Goal: Transaction & Acquisition: Purchase product/service

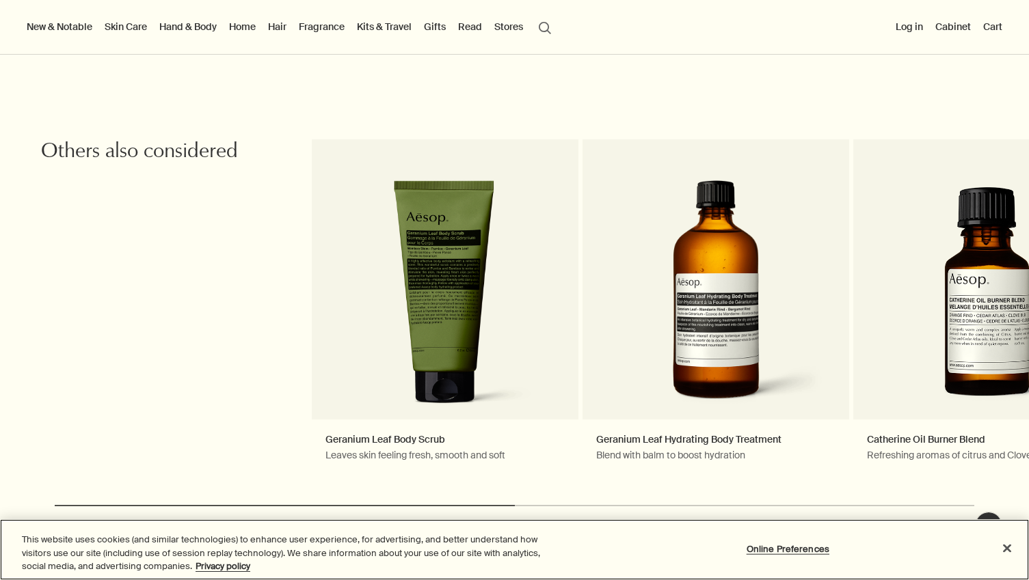
scroll to position [2758, 0]
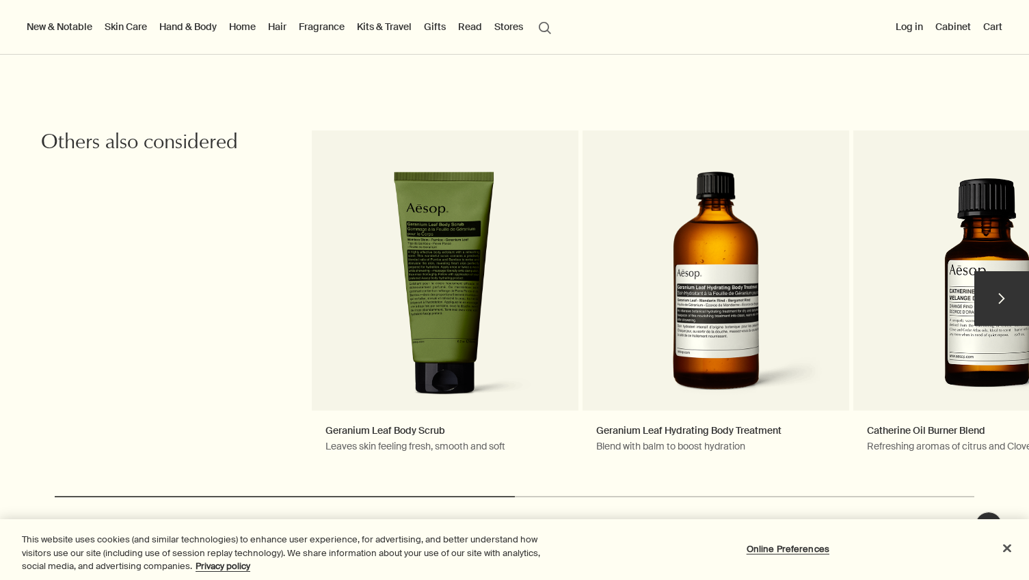
click at [1014, 301] on button "chevron" at bounding box center [1001, 298] width 55 height 55
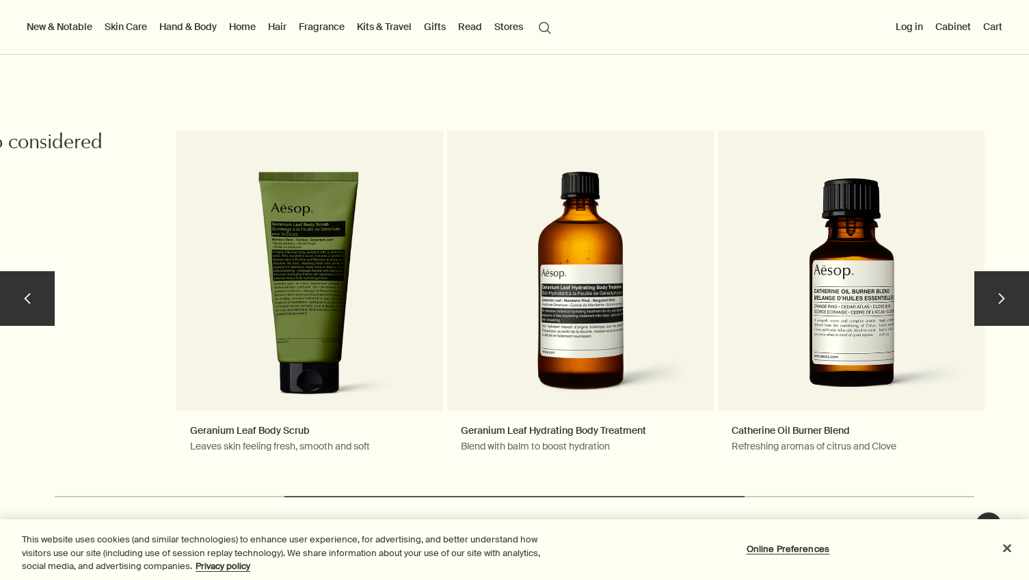
click at [1014, 301] on button "chevron" at bounding box center [1001, 298] width 55 height 55
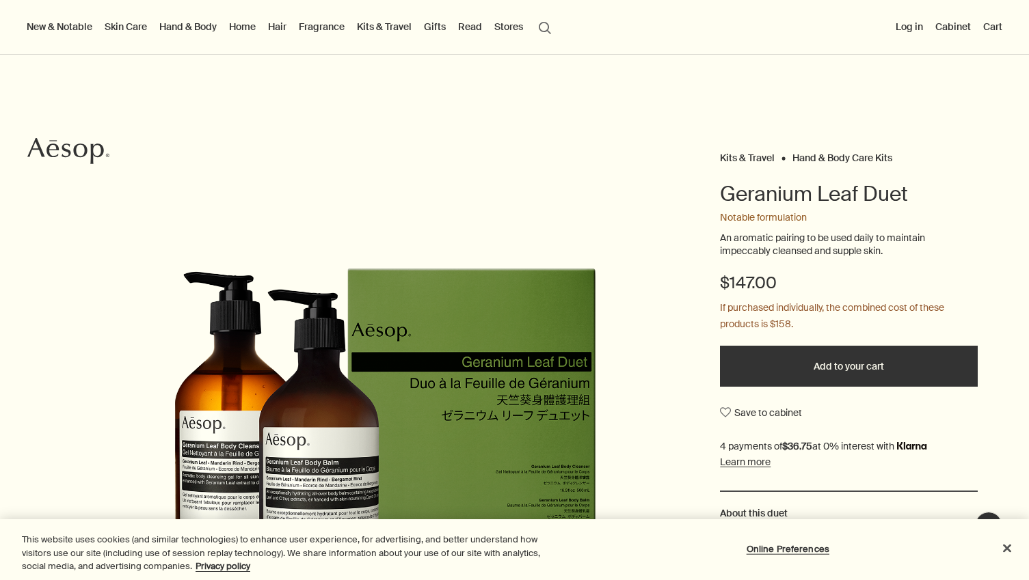
scroll to position [0, 0]
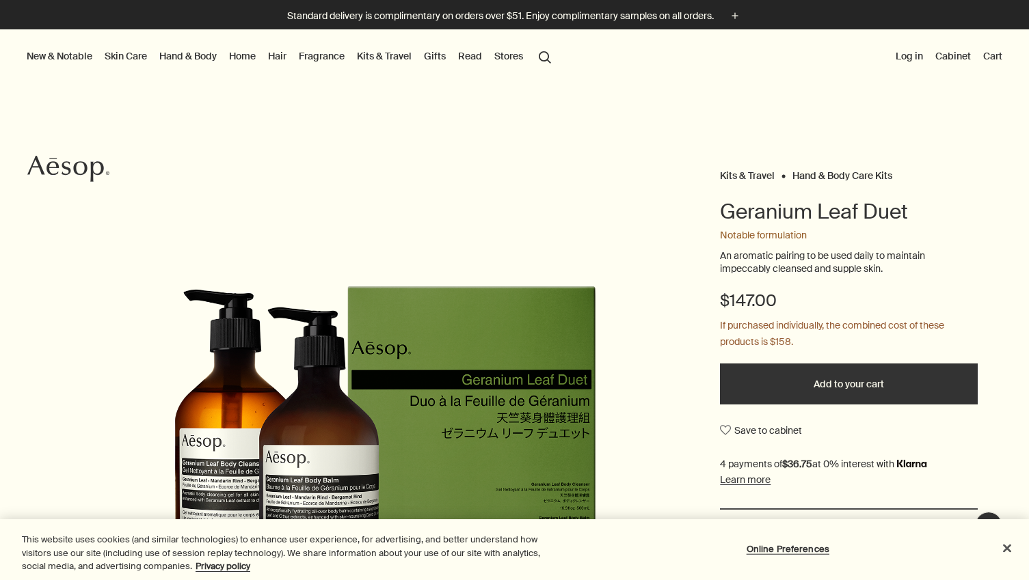
click at [198, 57] on link "Hand & Body" at bounding box center [188, 56] width 63 height 18
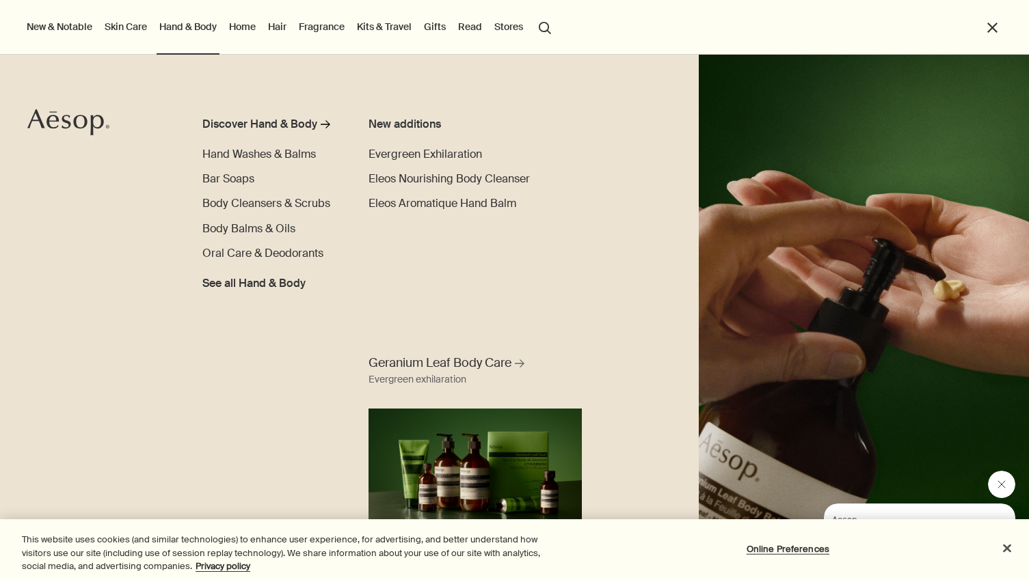
click at [75, 25] on button "New & Notable" at bounding box center [59, 27] width 71 height 18
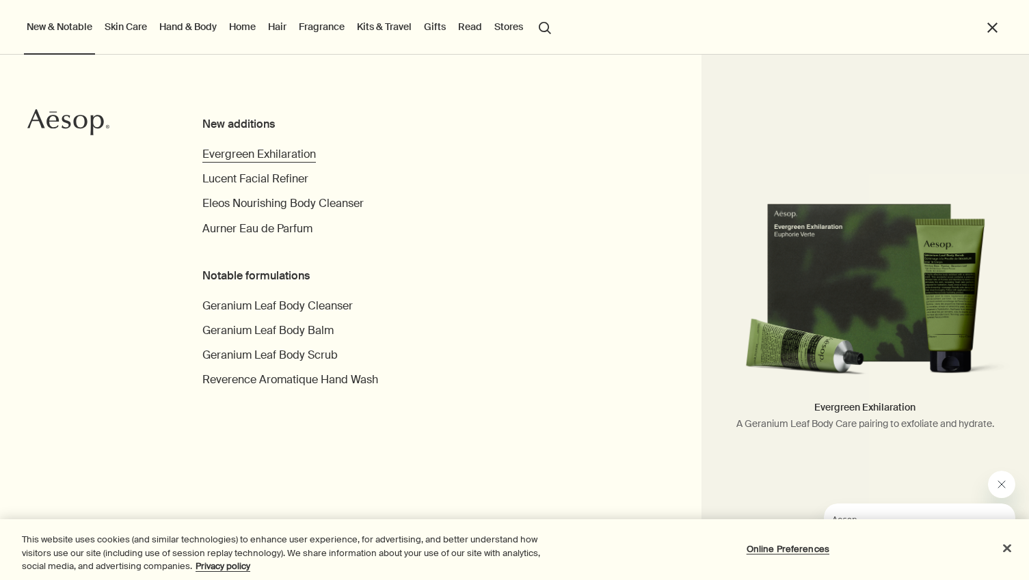
click at [224, 155] on span "Evergreen Exhilaration" at bounding box center [258, 154] width 113 height 14
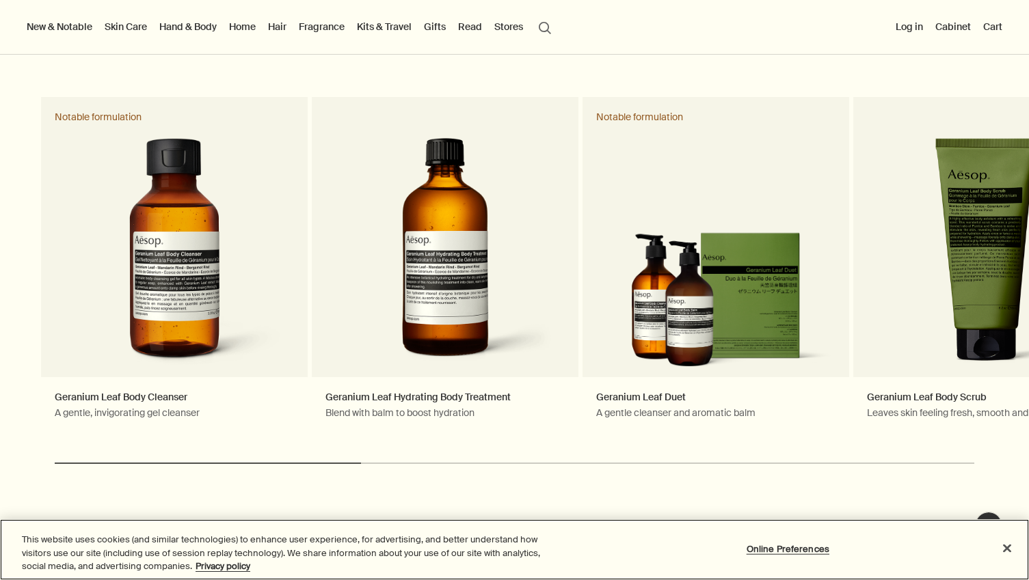
scroll to position [3077, 0]
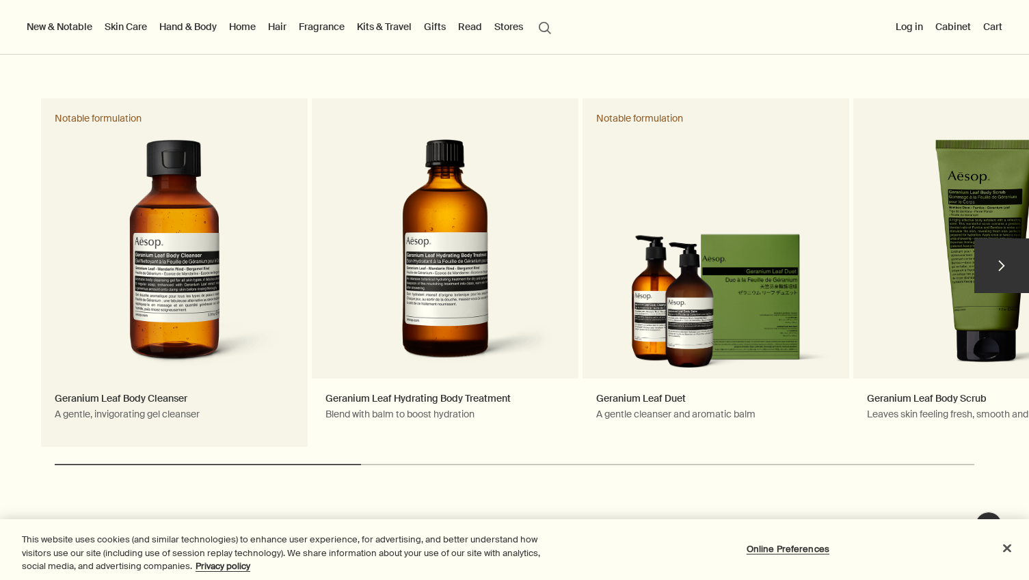
click at [198, 257] on link "Geranium Leaf Body Cleanser A gentle, invigorating gel cleanser Notable formula…" at bounding box center [174, 272] width 267 height 349
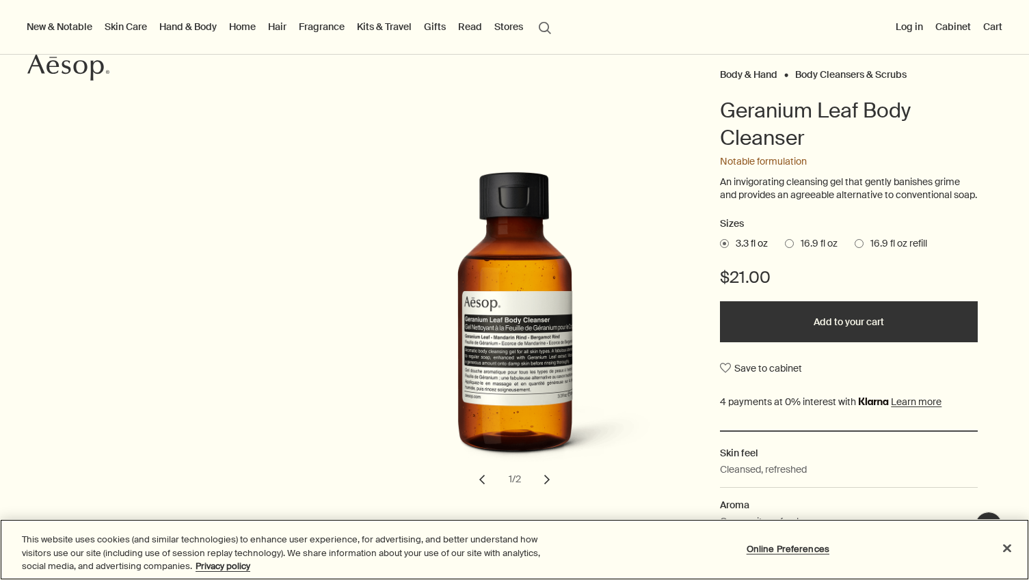
scroll to position [120, 0]
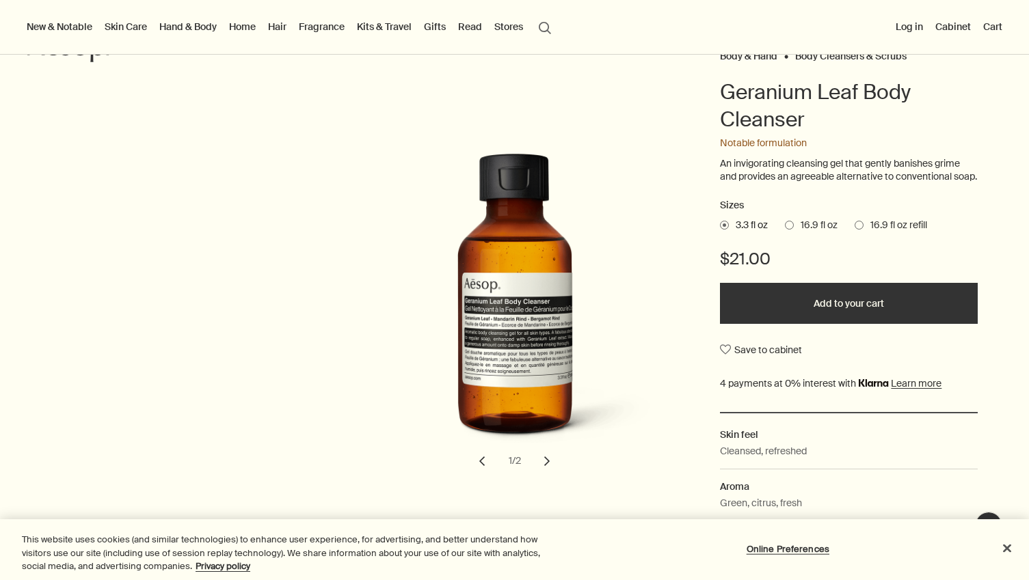
click at [796, 232] on span "16.9 fl oz" at bounding box center [816, 226] width 44 height 14
click at [785, 228] on input "16.9 fl oz" at bounding box center [785, 223] width 0 height 9
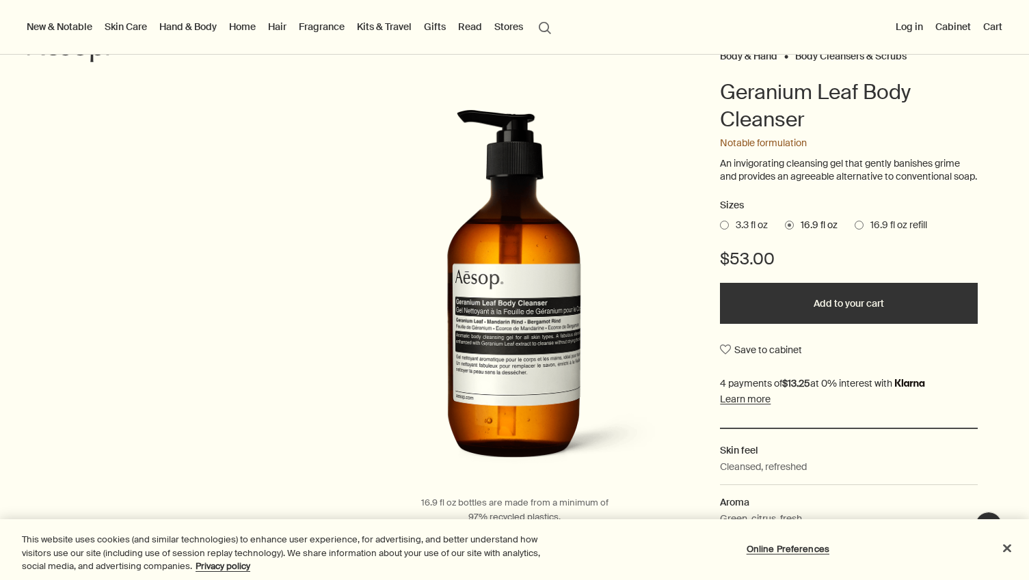
click at [727, 230] on span at bounding box center [724, 225] width 9 height 9
click at [720, 228] on input "3.3 fl oz" at bounding box center [720, 223] width 0 height 9
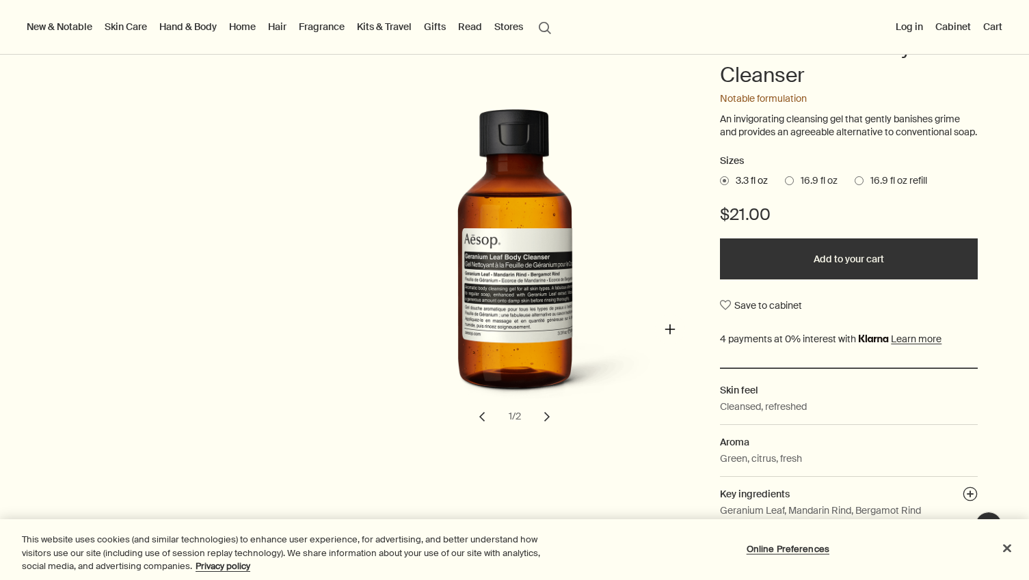
scroll to position [167, 0]
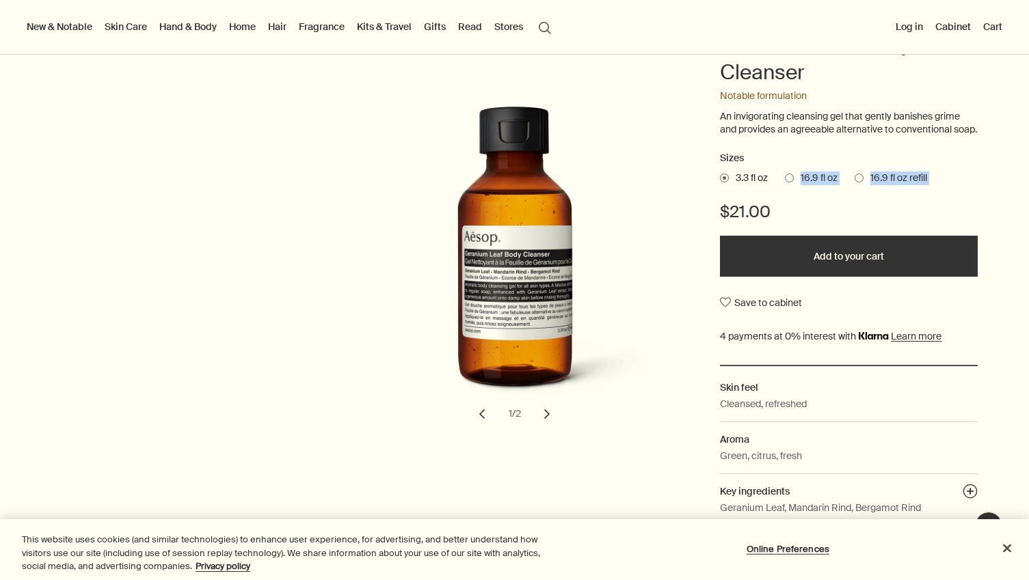
drag, startPoint x: 788, startPoint y: 193, endPoint x: 779, endPoint y: 210, distance: 19.0
click at [779, 210] on div "Sizes 3.3 fl oz 16.9 fl oz 16.9 fl oz refill $21.00 Add to your cart Save to ca…" at bounding box center [848, 257] width 257 height 215
click at [791, 183] on span at bounding box center [789, 178] width 9 height 9
click at [785, 180] on input "16.9 fl oz" at bounding box center [785, 176] width 0 height 9
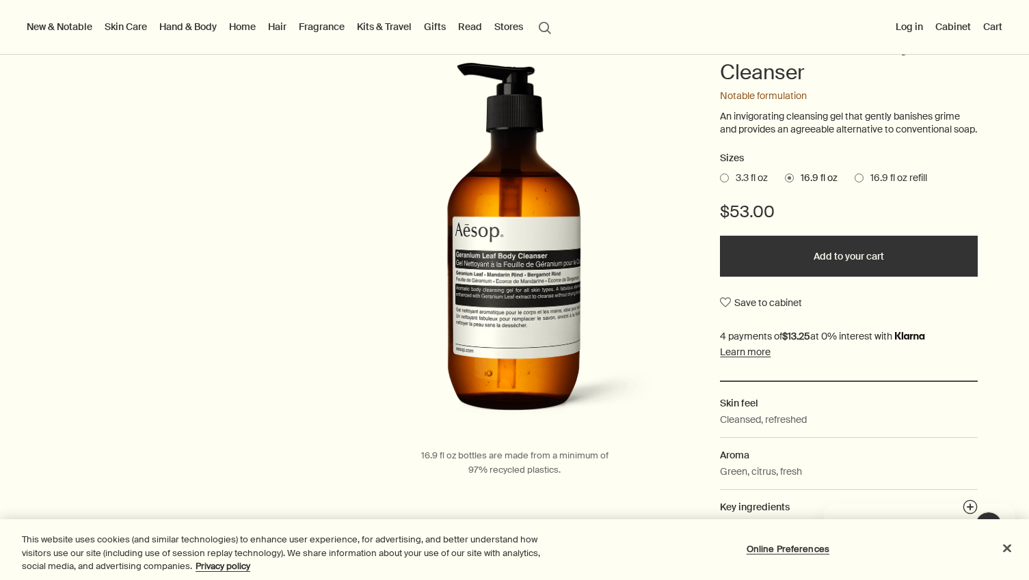
scroll to position [0, 0]
click at [731, 185] on span "3.3 fl oz" at bounding box center [748, 179] width 39 height 14
click at [720, 180] on input "3.3 fl oz" at bounding box center [720, 176] width 0 height 9
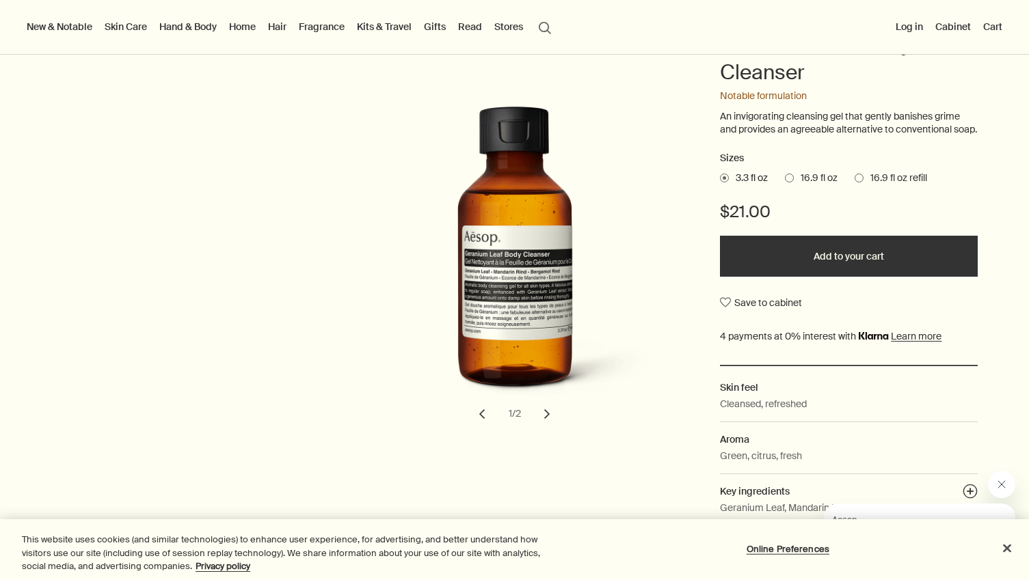
click at [913, 185] on span "16.9 fl oz refill" at bounding box center [895, 179] width 64 height 14
click at [855, 180] on input "16.9 fl oz refill" at bounding box center [855, 176] width 0 height 9
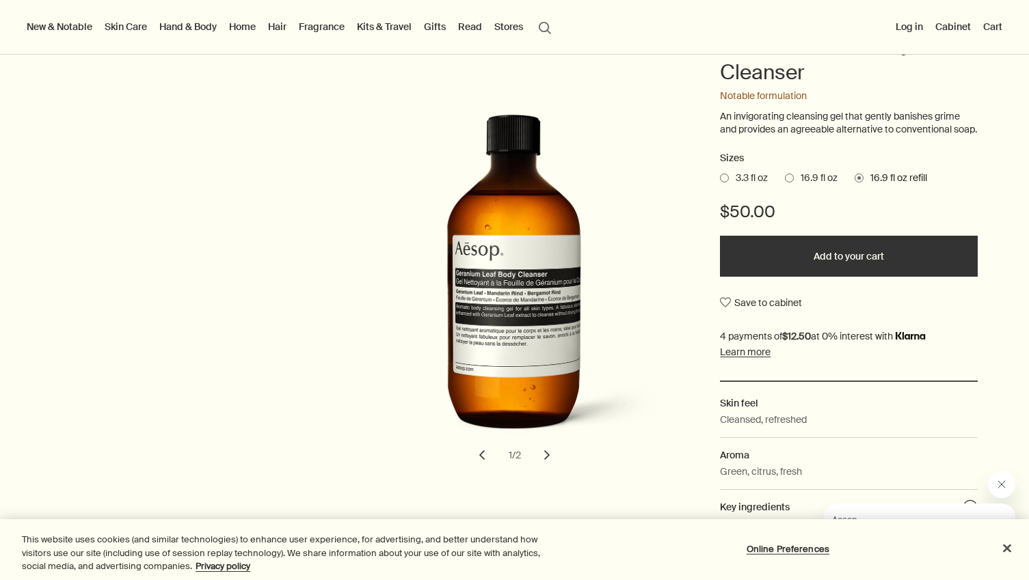
click at [820, 185] on span "16.9 fl oz" at bounding box center [816, 179] width 44 height 14
click at [785, 180] on input "16.9 fl oz" at bounding box center [785, 176] width 0 height 9
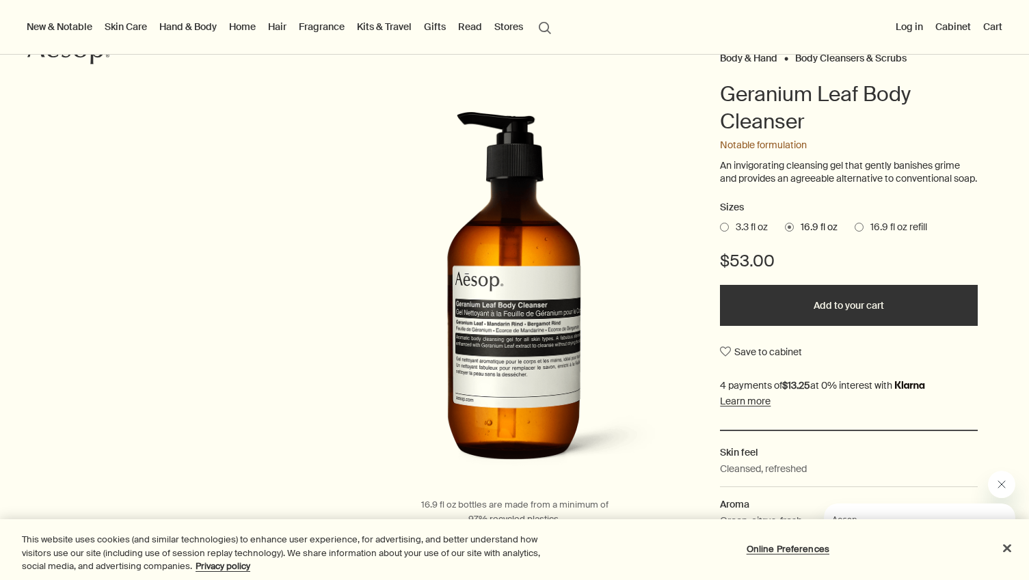
scroll to position [117, 0]
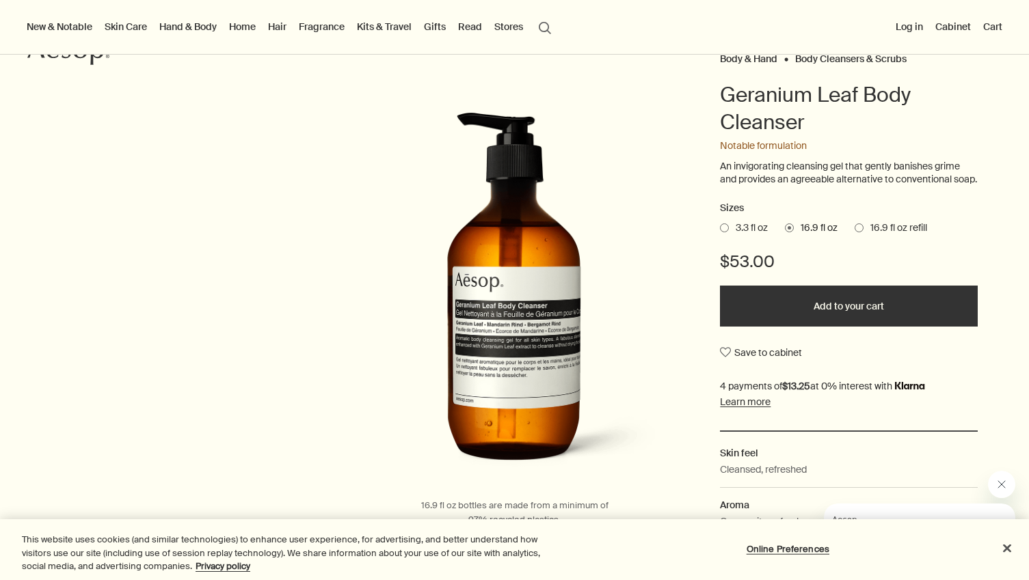
click at [726, 232] on span at bounding box center [724, 228] width 9 height 9
click at [720, 230] on input "3.3 fl oz" at bounding box center [720, 225] width 0 height 9
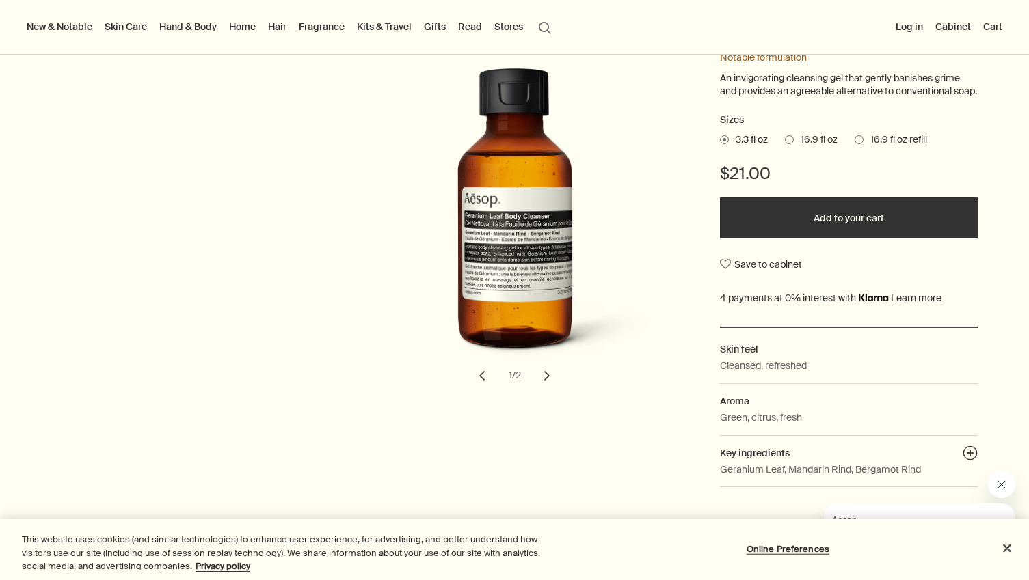
scroll to position [204, 0]
click at [1009, 547] on button "Close" at bounding box center [1007, 548] width 30 height 30
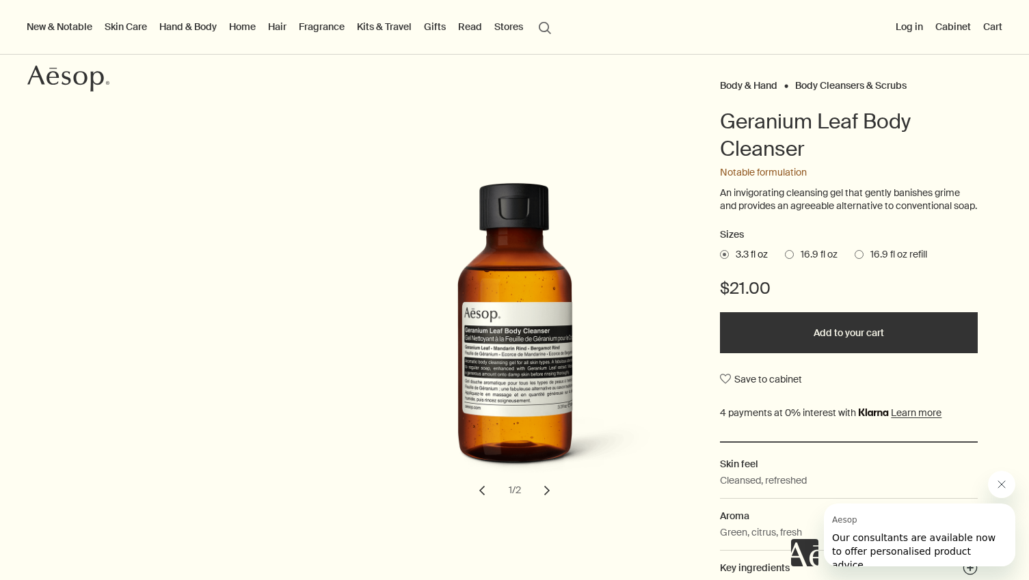
scroll to position [90, 0]
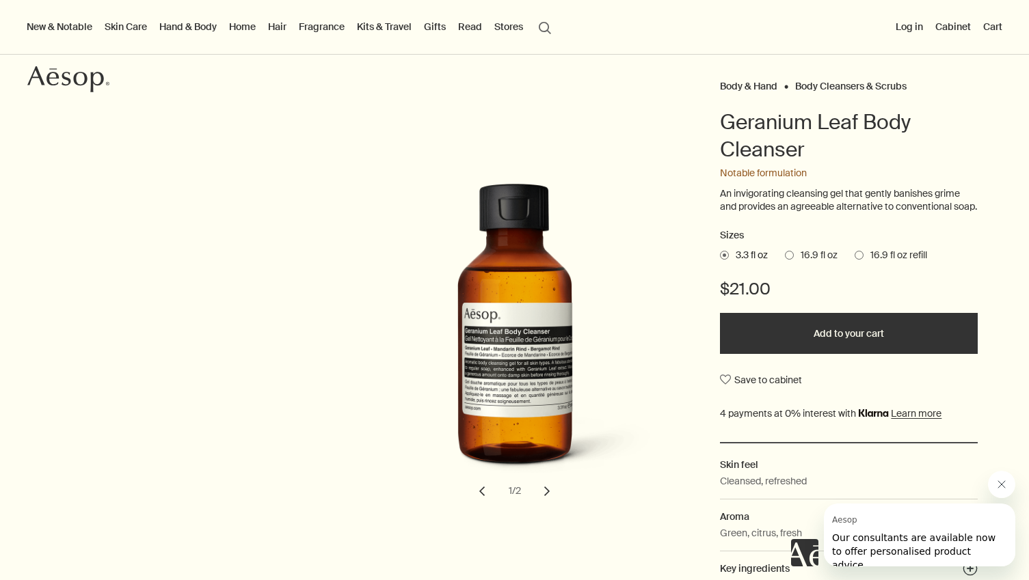
click at [789, 260] on span at bounding box center [789, 255] width 9 height 9
click at [785, 258] on input "16.9 fl oz" at bounding box center [785, 253] width 0 height 9
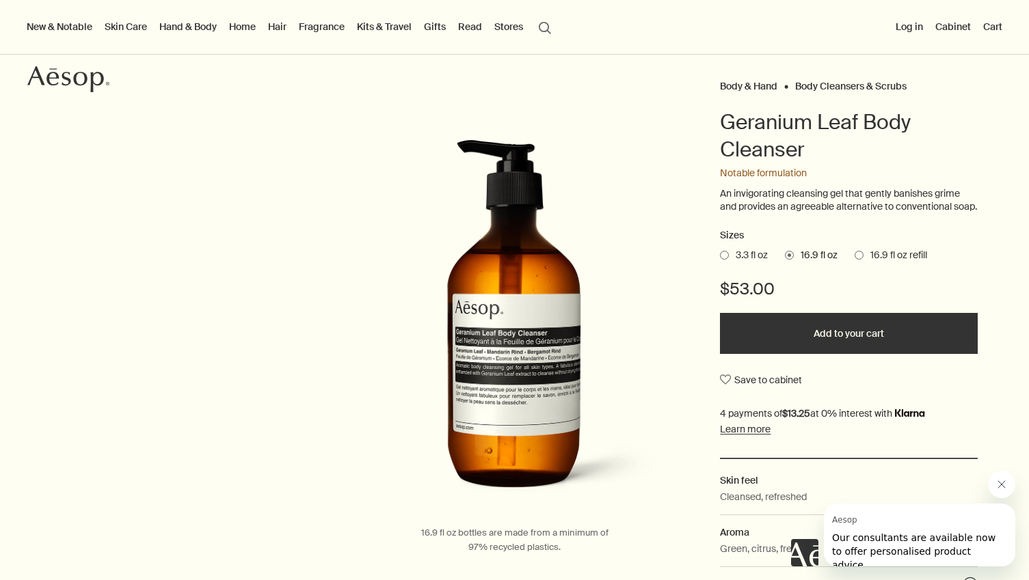
click at [723, 260] on span at bounding box center [724, 255] width 9 height 9
click at [720, 258] on input "3.3 fl oz" at bounding box center [720, 253] width 0 height 9
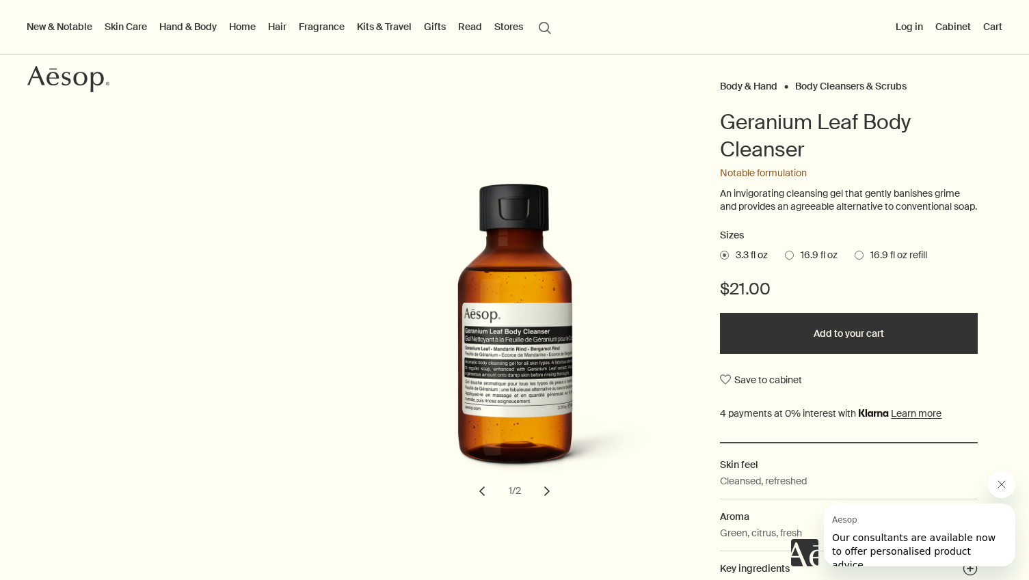
click at [793, 260] on span at bounding box center [789, 255] width 9 height 9
click at [785, 258] on input "16.9 fl oz" at bounding box center [785, 253] width 0 height 9
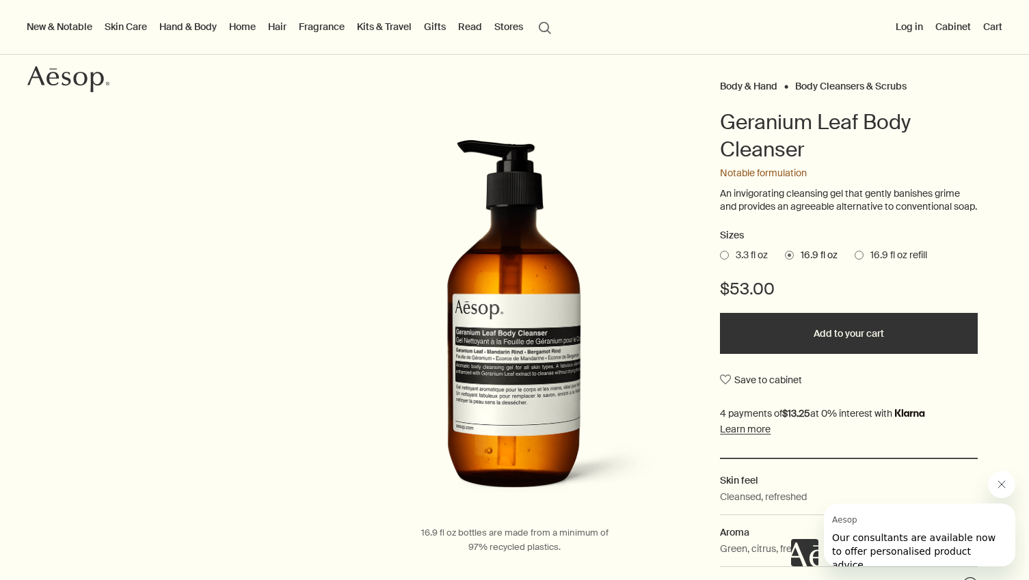
click at [783, 354] on button "Add to your cart" at bounding box center [848, 333] width 257 height 41
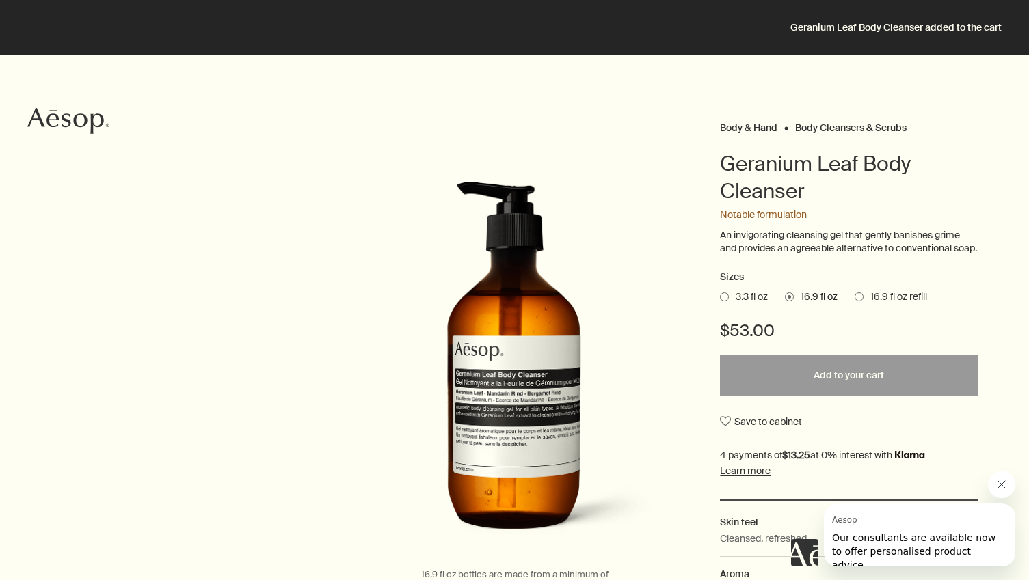
scroll to position [0, 0]
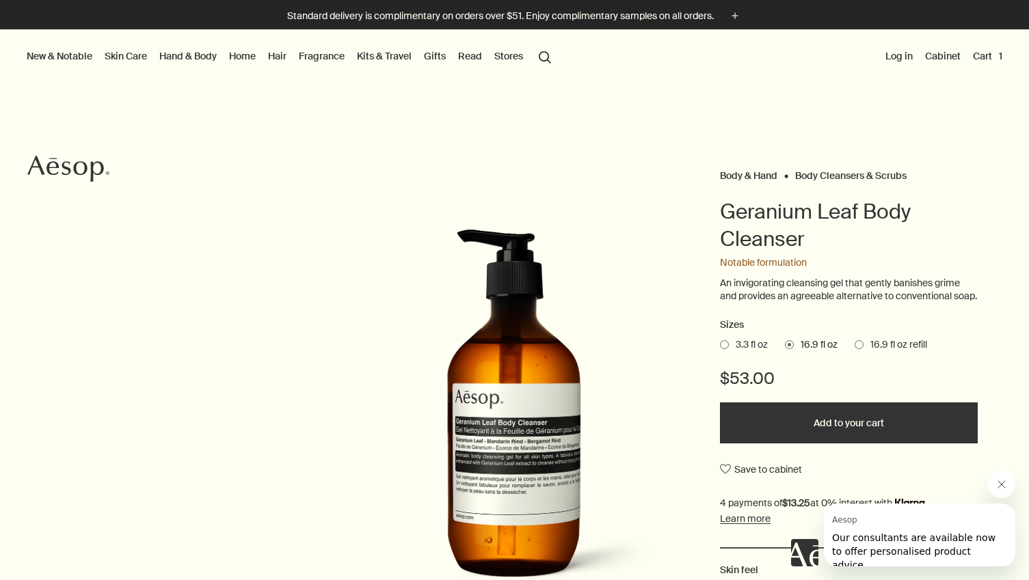
click at [42, 63] on button "New & Notable" at bounding box center [59, 56] width 71 height 18
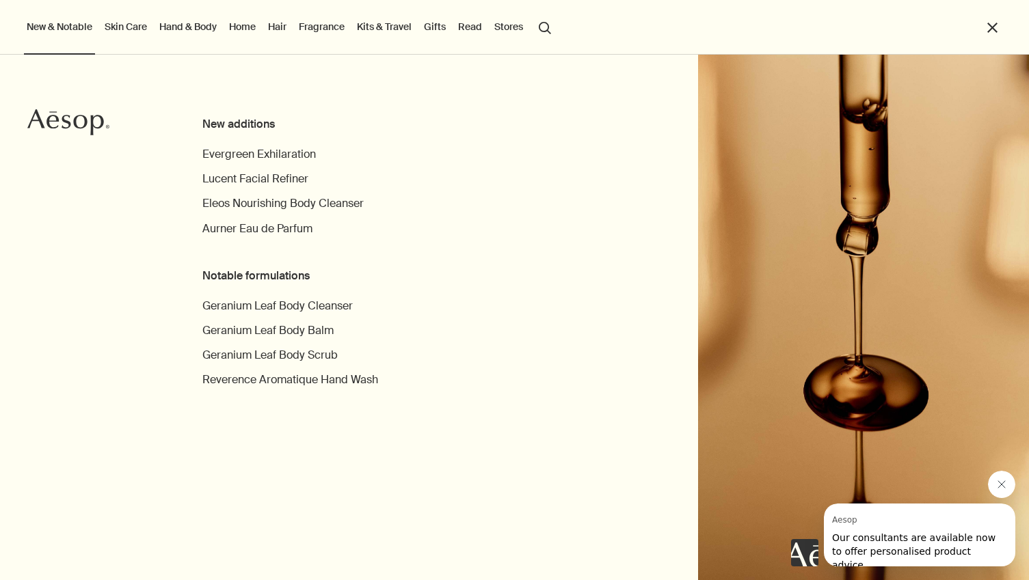
click at [133, 29] on link "Skin Care" at bounding box center [126, 27] width 48 height 18
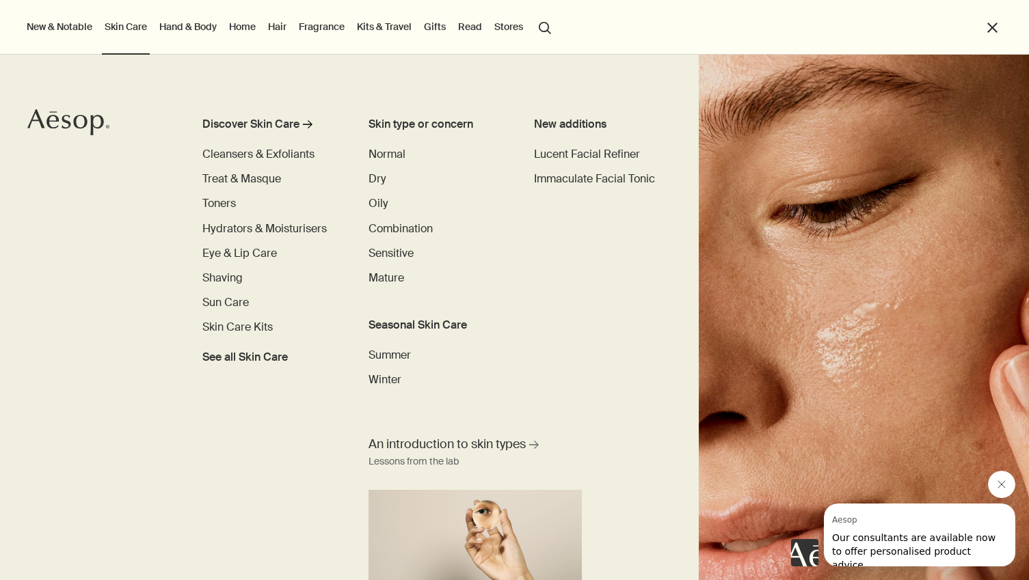
click at [185, 24] on link "Hand & Body" at bounding box center [188, 27] width 63 height 18
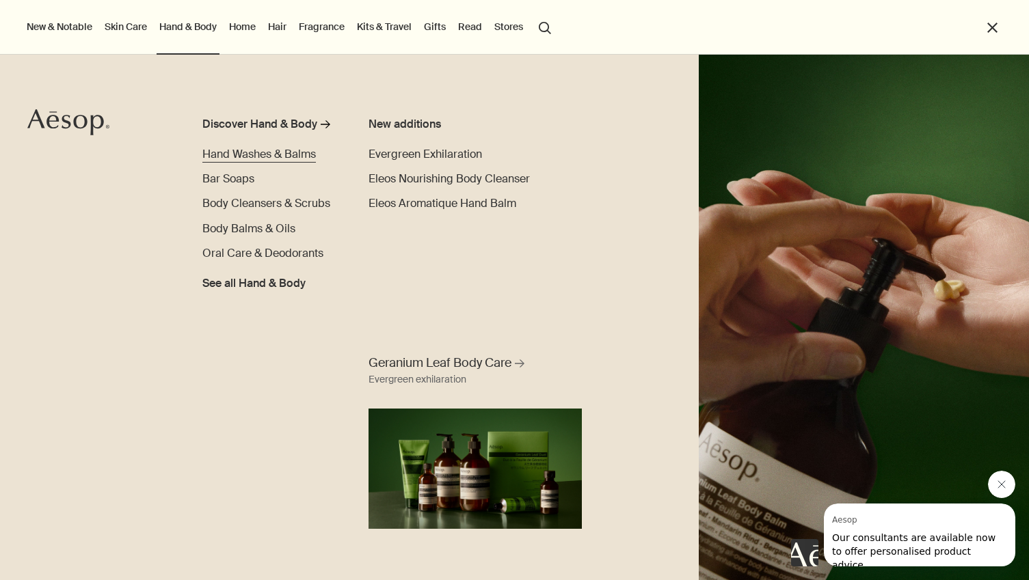
click at [250, 148] on span "Hand Washes & Balms" at bounding box center [258, 154] width 113 height 14
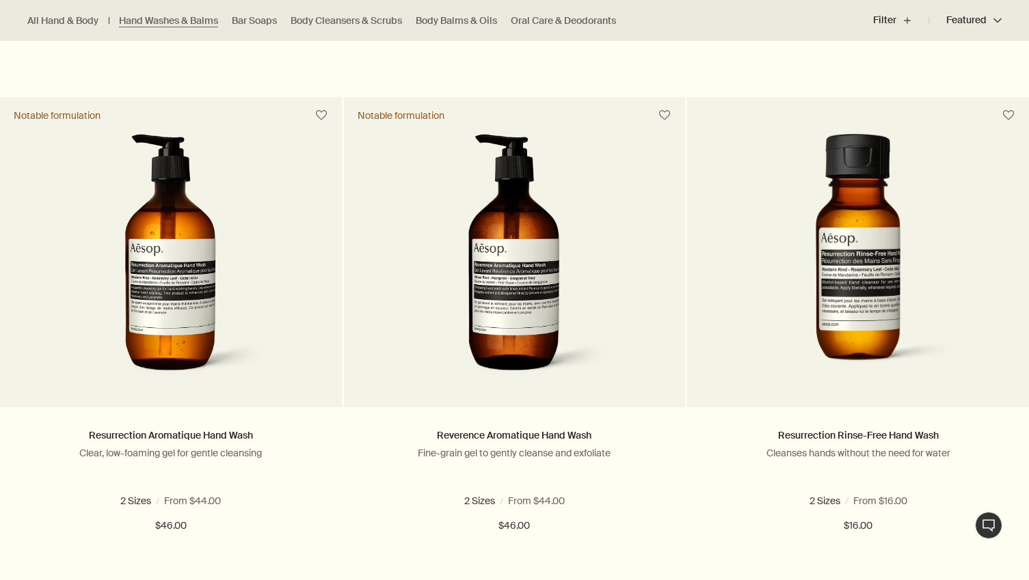
scroll to position [837, 0]
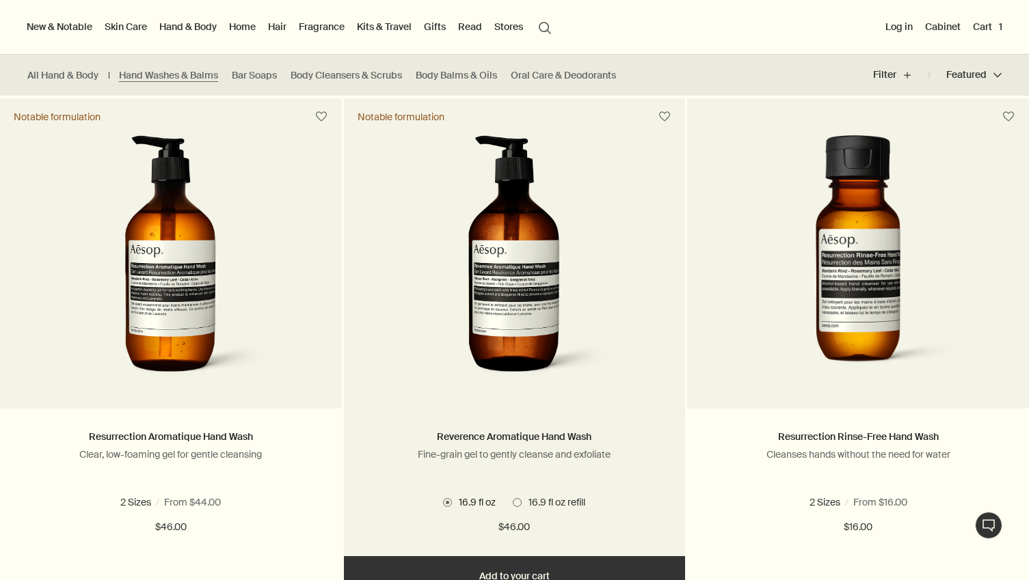
click at [517, 502] on span at bounding box center [517, 502] width 9 height 9
click at [450, 502] on span at bounding box center [447, 502] width 9 height 9
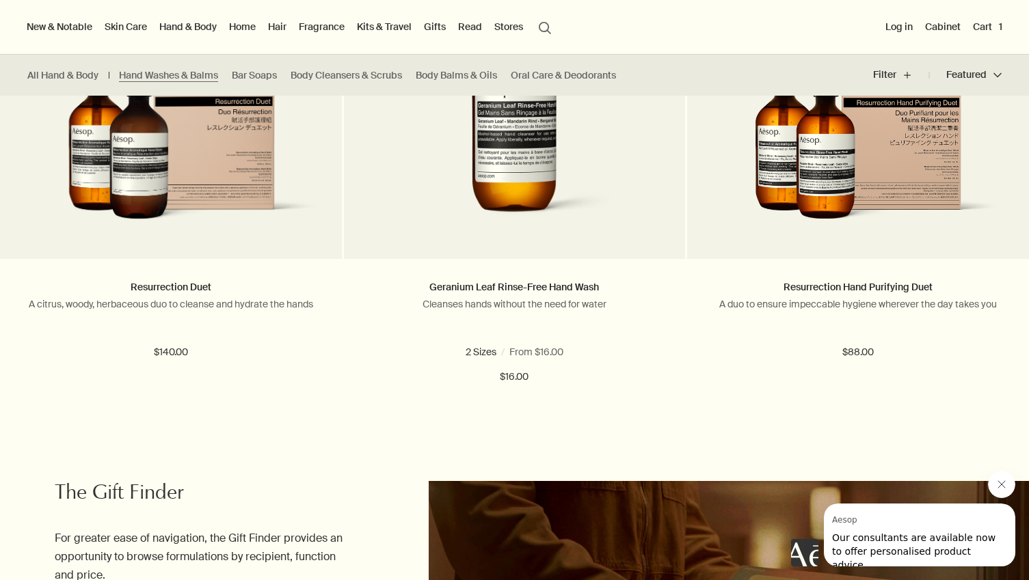
scroll to position [2598, 0]
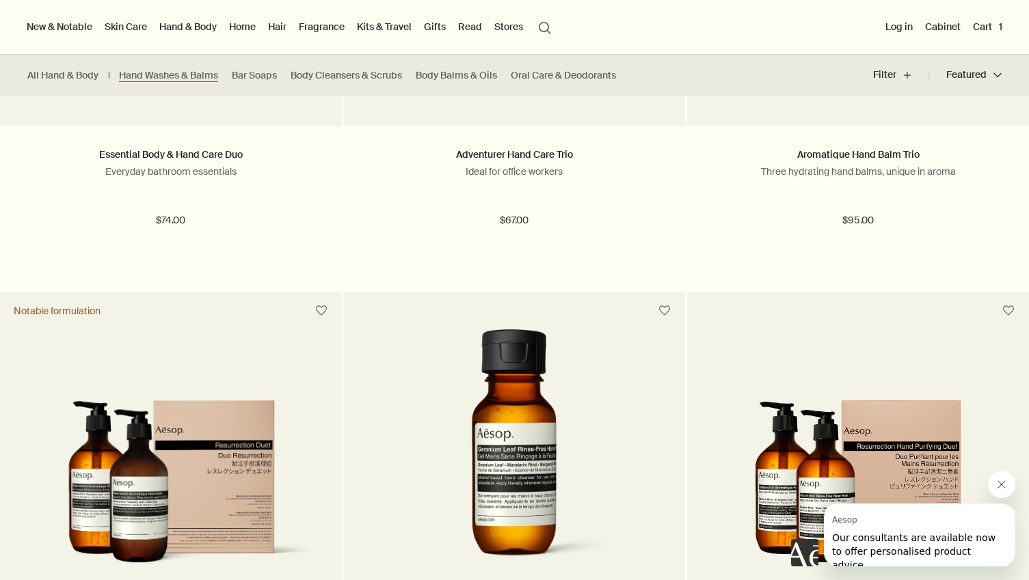
click at [509, 456] on img at bounding box center [514, 456] width 259 height 253
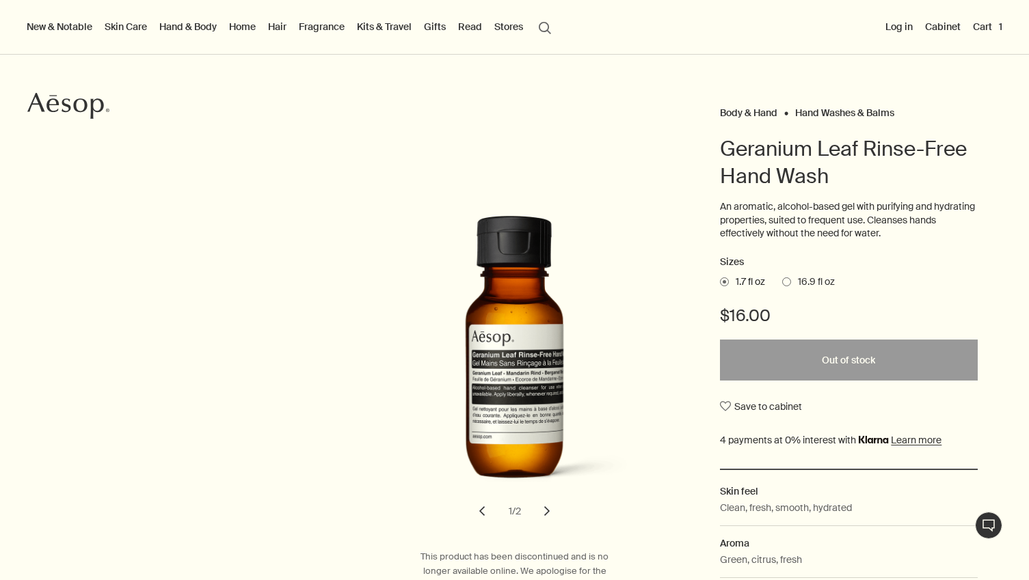
scroll to position [68, 0]
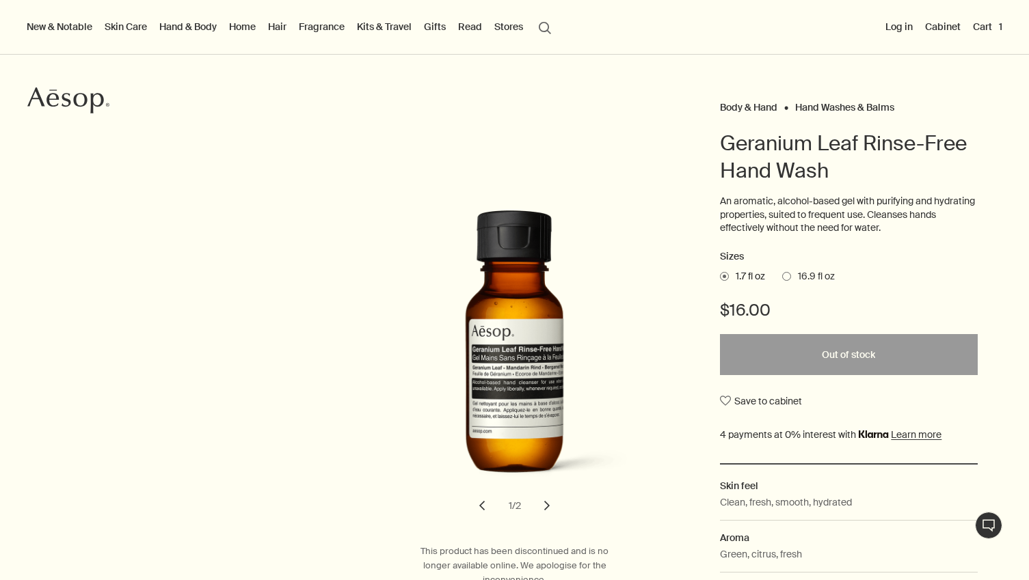
click at [789, 275] on span at bounding box center [786, 276] width 9 height 9
click at [782, 275] on input "16.9 fl oz" at bounding box center [782, 274] width 0 height 9
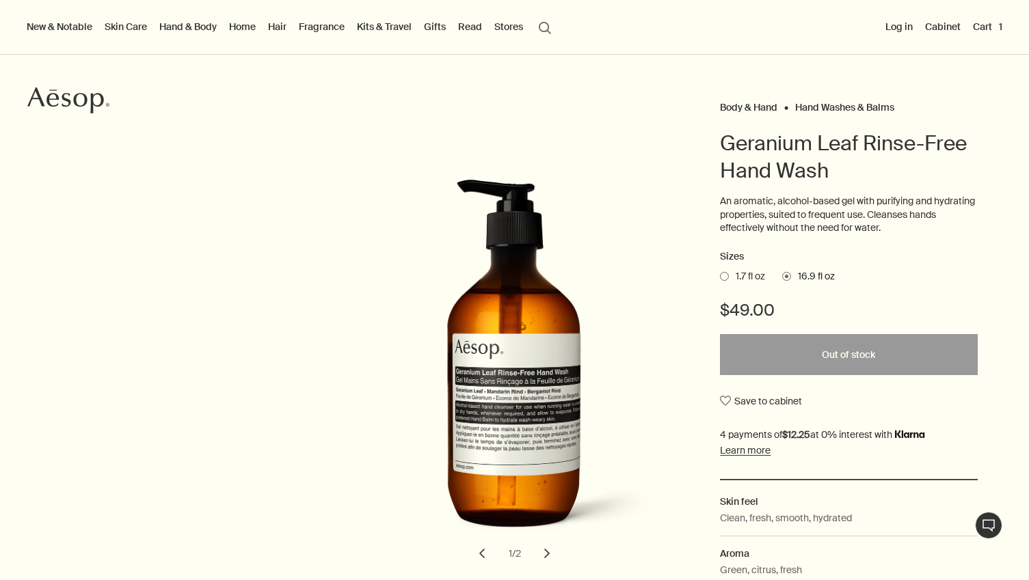
click at [723, 277] on span at bounding box center [724, 276] width 9 height 9
click at [720, 277] on input "1.7 fl oz" at bounding box center [720, 274] width 0 height 9
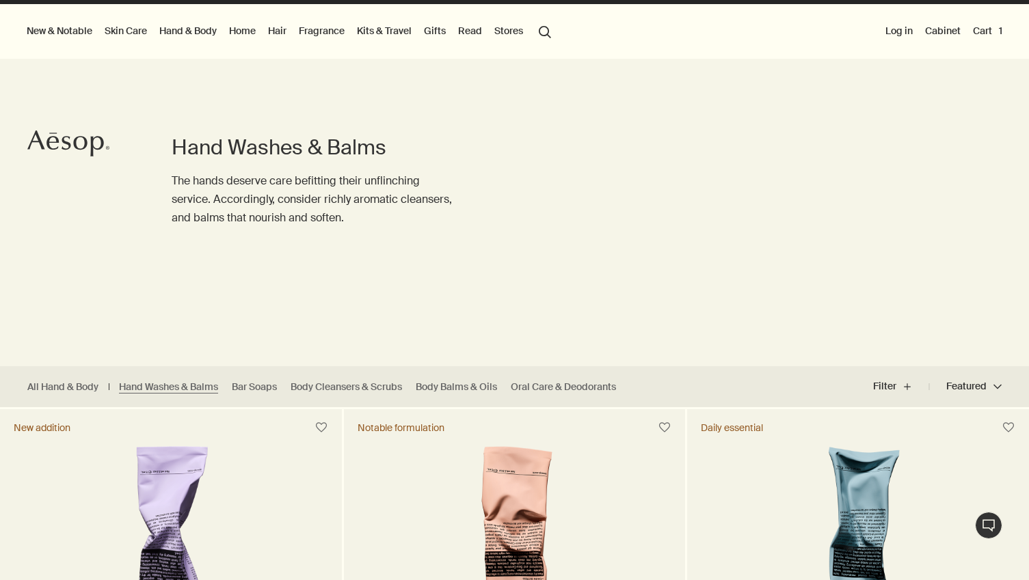
scroll to position [29, 0]
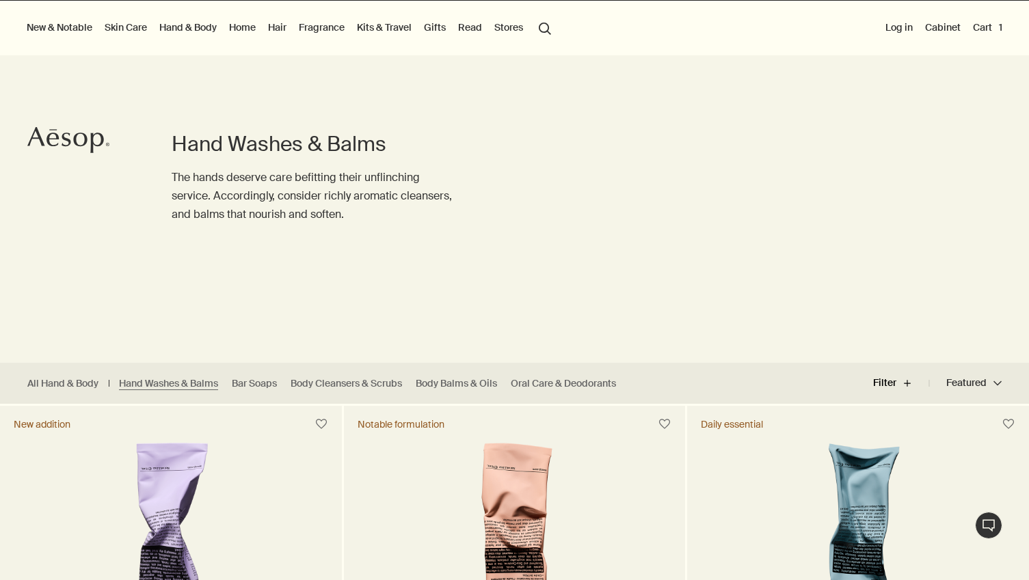
click at [878, 383] on button "Filter plus" at bounding box center [901, 383] width 56 height 33
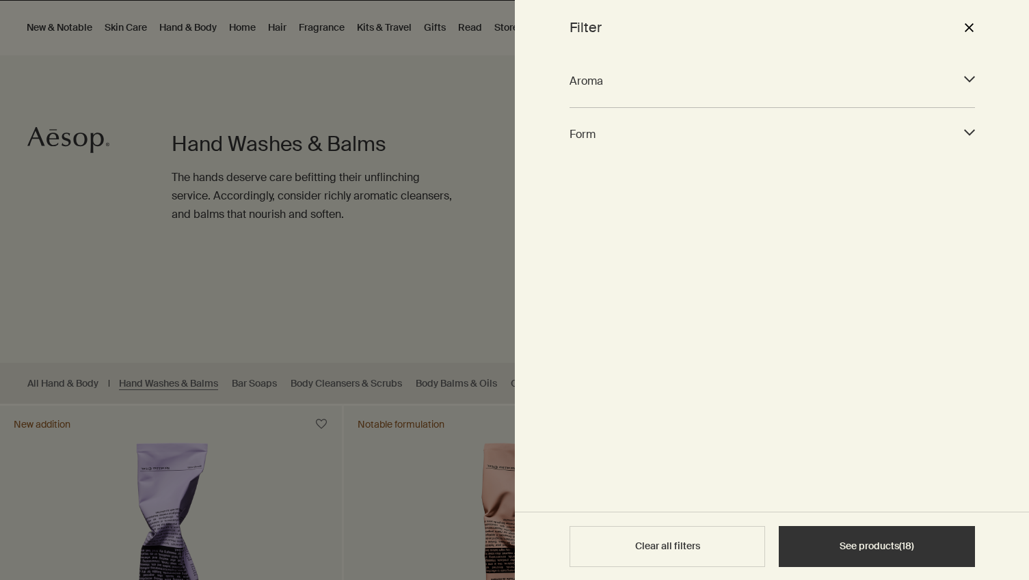
click at [634, 126] on span "Form" at bounding box center [759, 134] width 381 height 18
click at [781, 168] on input "Gel (8)" at bounding box center [784, 168] width 10 height 10
checkbox input "true"
click at [684, 73] on span "Aroma" at bounding box center [759, 81] width 381 height 18
click at [846, 543] on button "See products ( 8 )" at bounding box center [877, 546] width 196 height 41
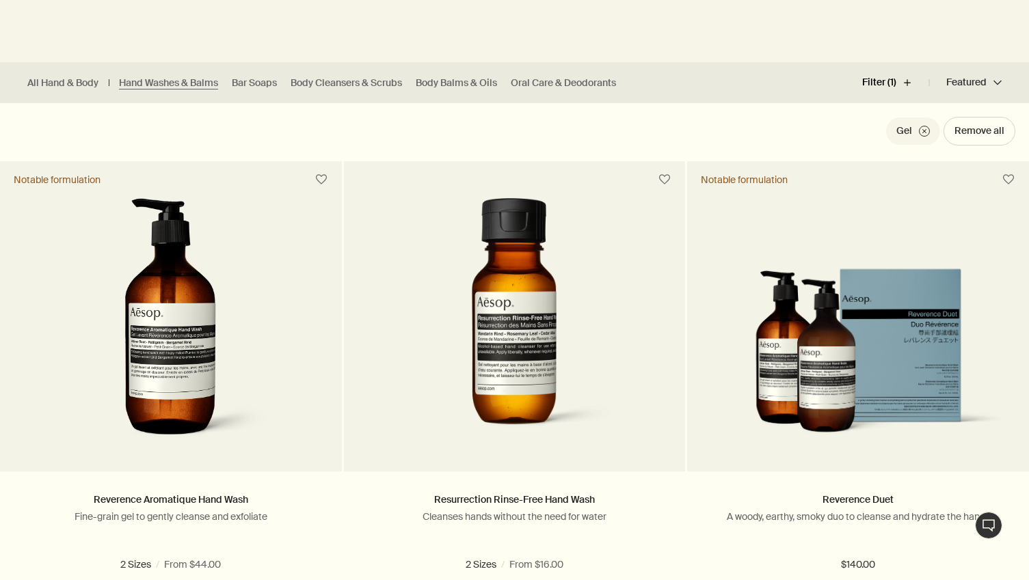
scroll to position [368, 0]
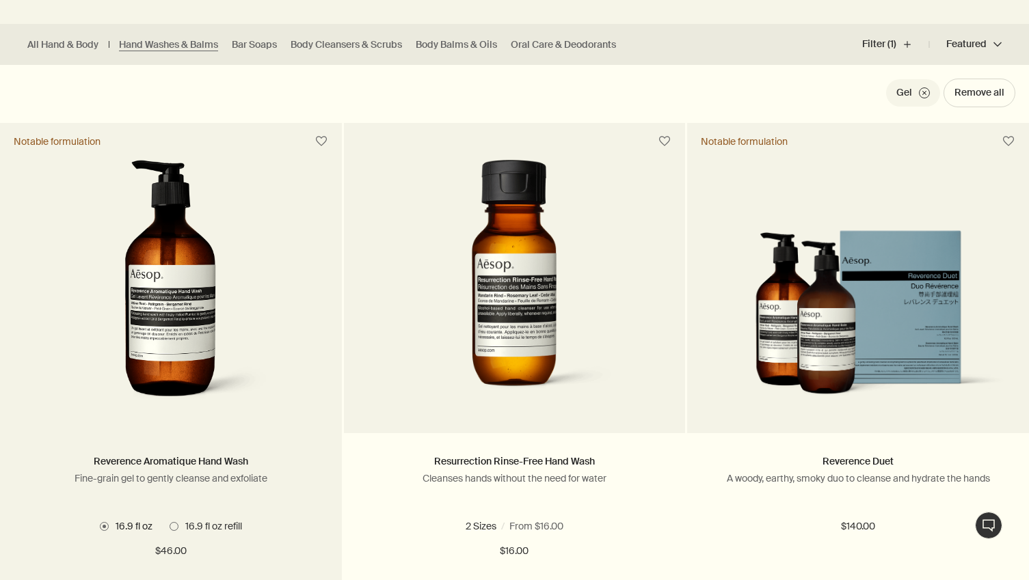
click at [247, 343] on img at bounding box center [171, 286] width 204 height 253
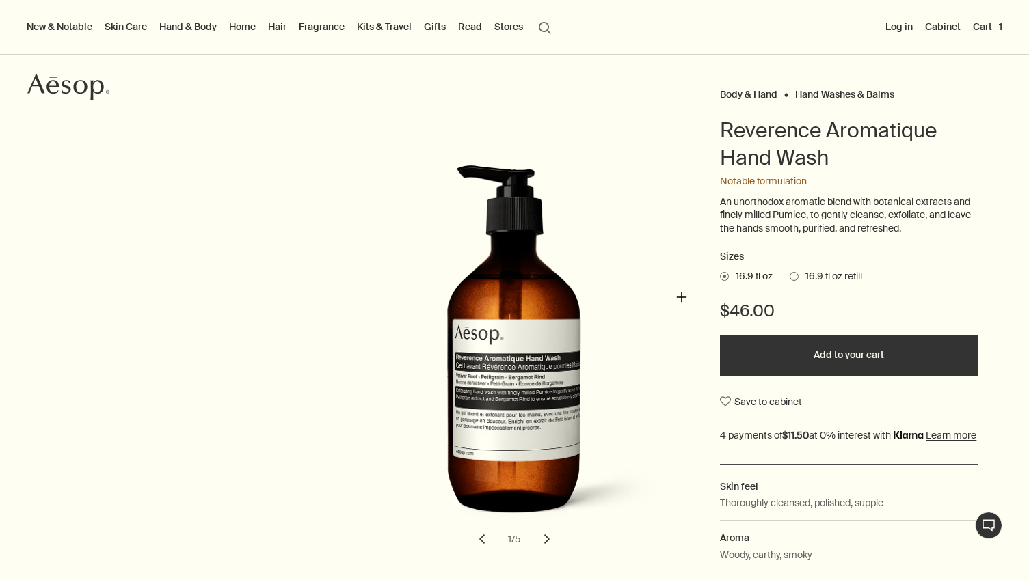
scroll to position [84, 0]
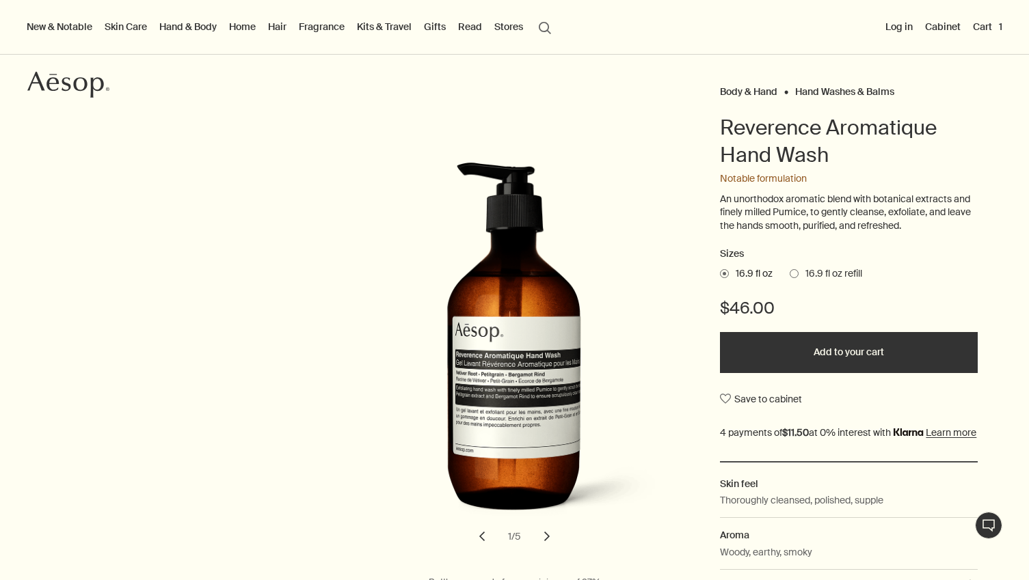
click at [796, 273] on span at bounding box center [794, 273] width 9 height 9
click at [790, 273] on input "16.9 fl oz refill" at bounding box center [790, 271] width 0 height 9
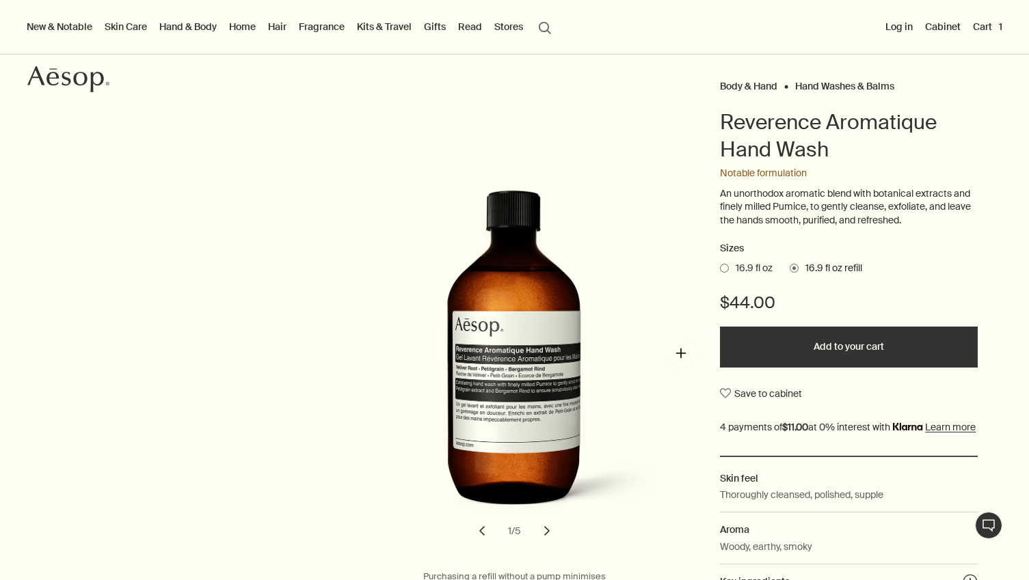
scroll to position [93, 0]
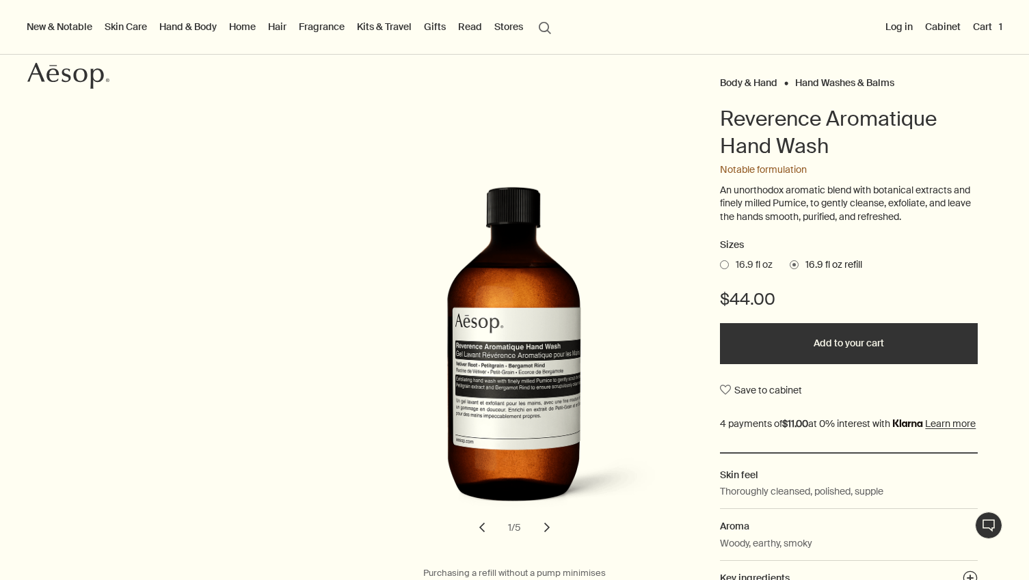
click at [777, 358] on button "Add to your cart" at bounding box center [848, 343] width 257 height 41
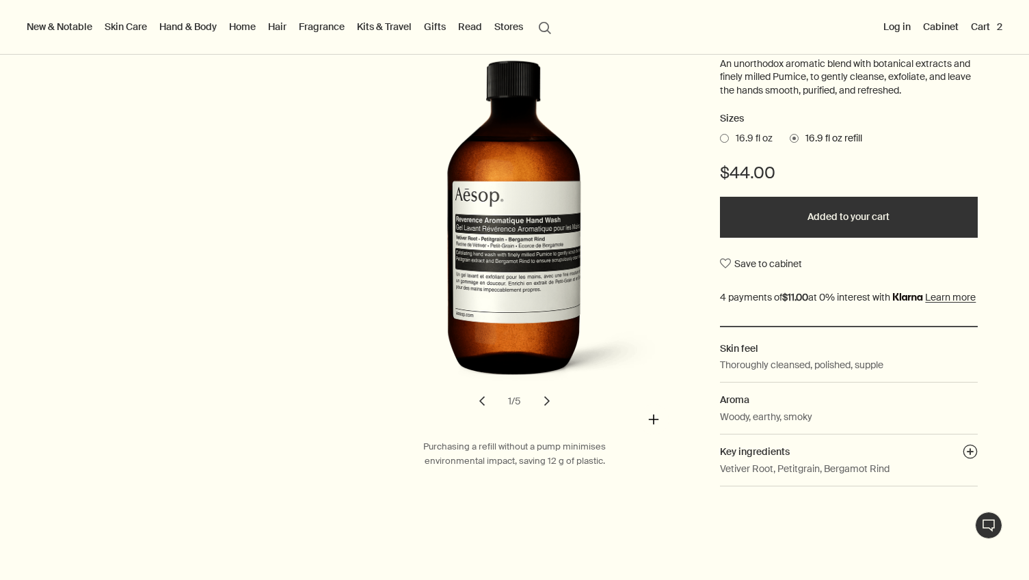
scroll to position [218, 0]
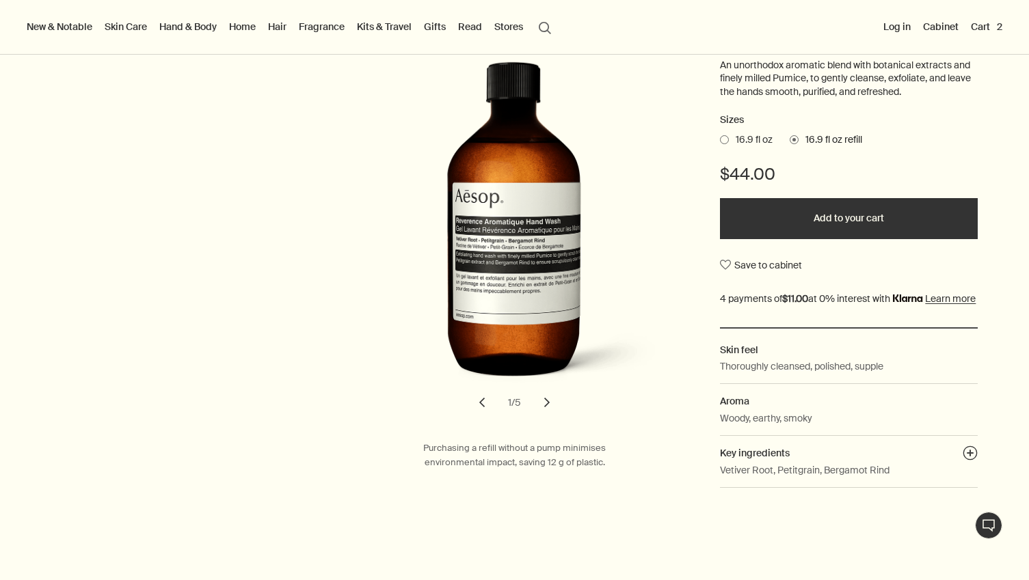
click at [197, 22] on link "Hand & Body" at bounding box center [188, 27] width 63 height 18
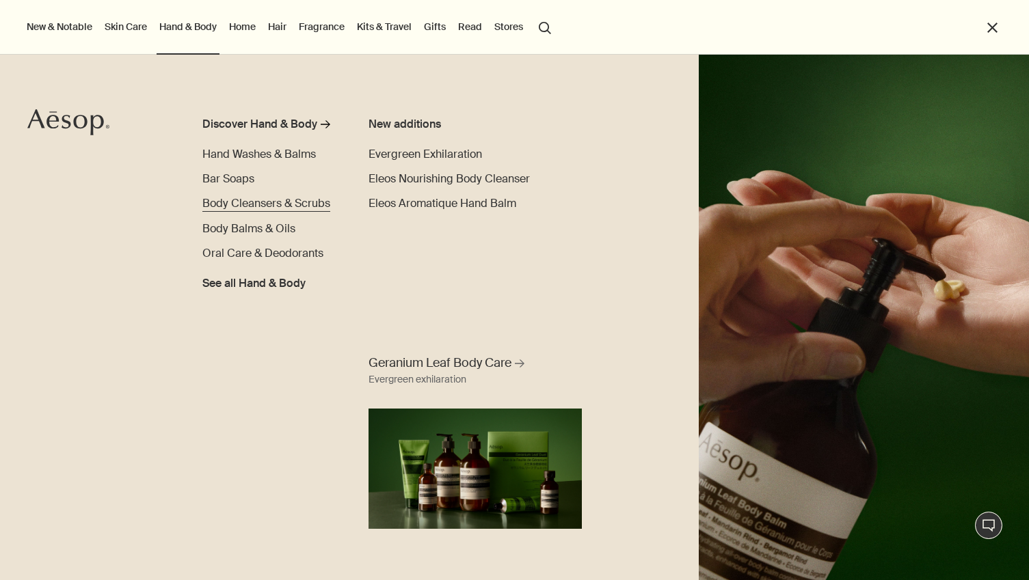
click at [253, 202] on span "Body Cleansers & Scrubs" at bounding box center [266, 203] width 128 height 14
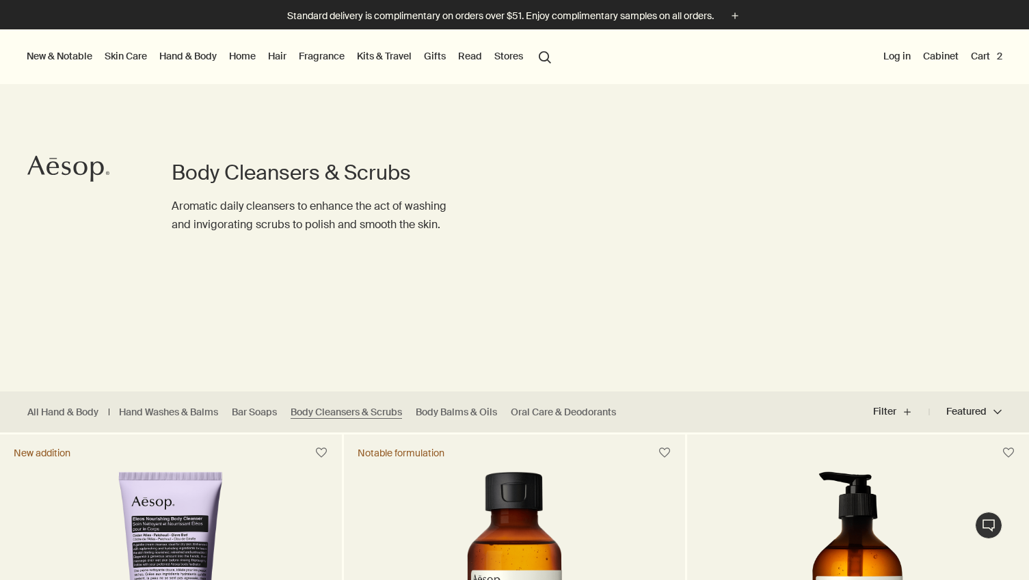
click at [96, 170] on icon "Aesop" at bounding box center [68, 168] width 82 height 27
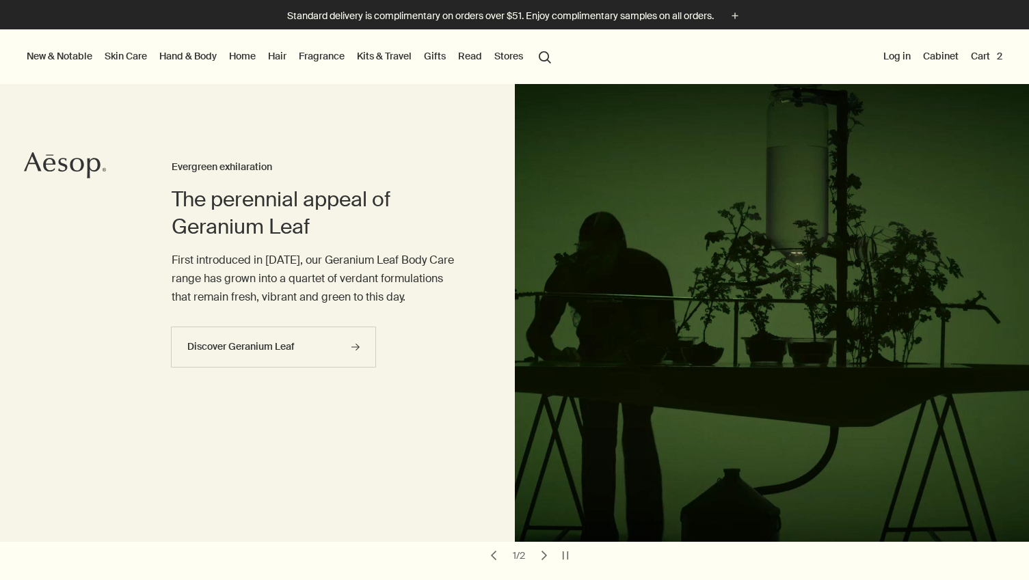
click at [77, 52] on button "New & Notable" at bounding box center [59, 56] width 71 height 18
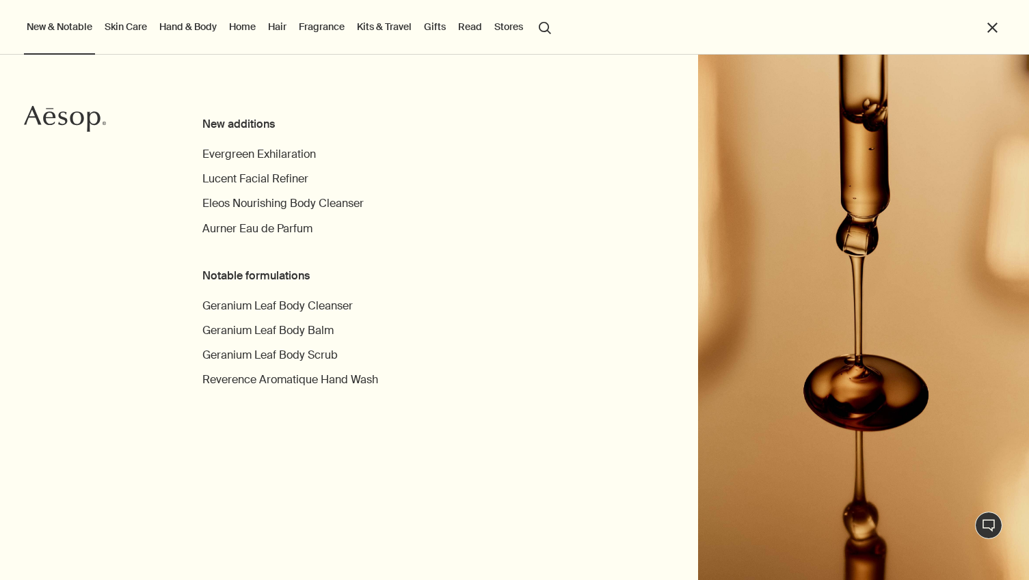
click at [77, 52] on li "New & Notable New additions Evergreen Exhilaration Lucent Facial Refiner Eleos …" at bounding box center [59, 27] width 71 height 55
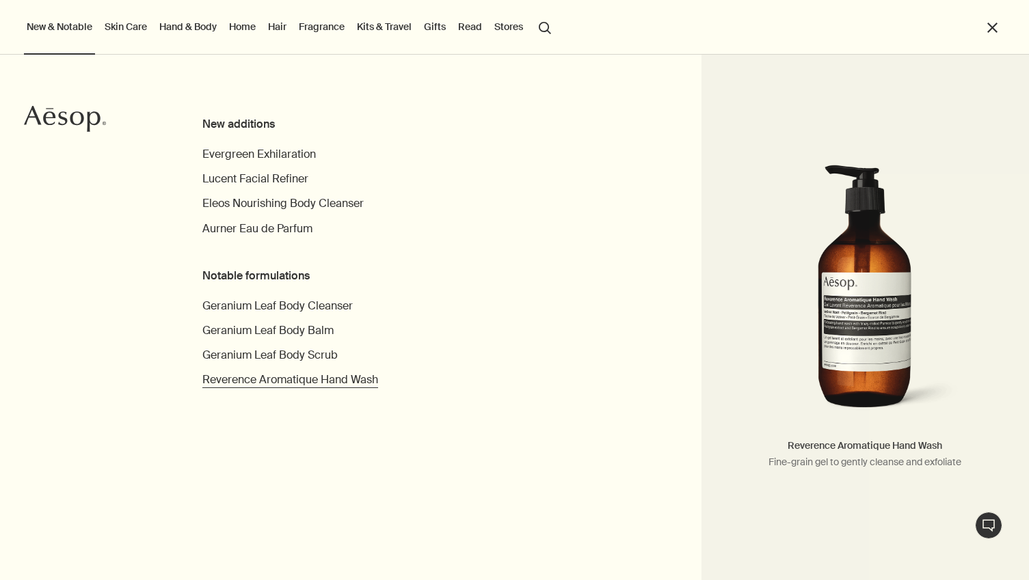
click at [247, 379] on span "Reverence Aromatique Hand Wash" at bounding box center [290, 380] width 176 height 14
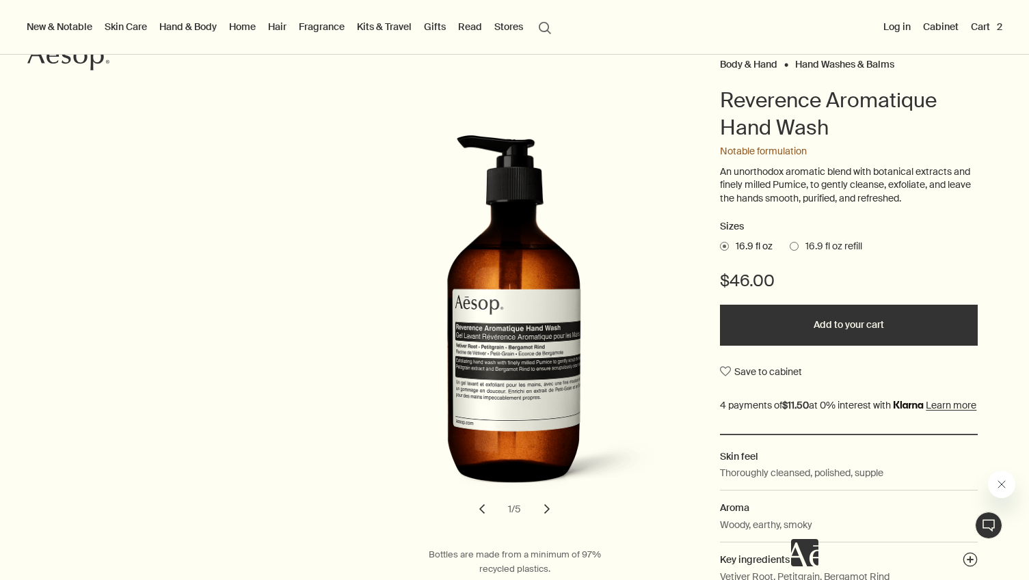
scroll to position [92, 0]
